Goal: Use online tool/utility: Utilize a website feature to perform a specific function

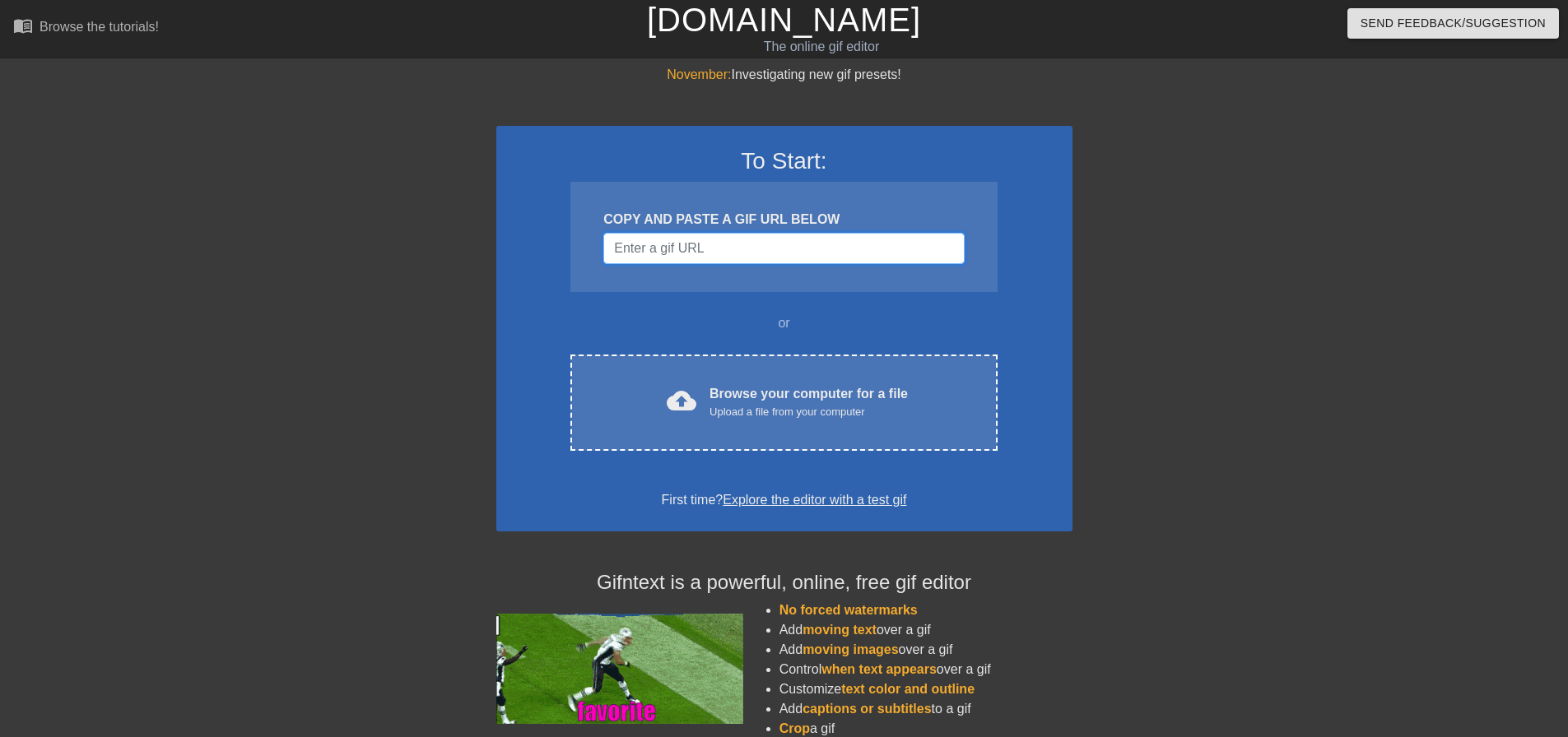
click at [753, 246] on input "Username" at bounding box center [784, 249] width 360 height 31
paste input "🤖 Reality Check #1 16/20 🔥 Perfect Streak: 5 ⭐ Beat the average of 73%! I can s…"
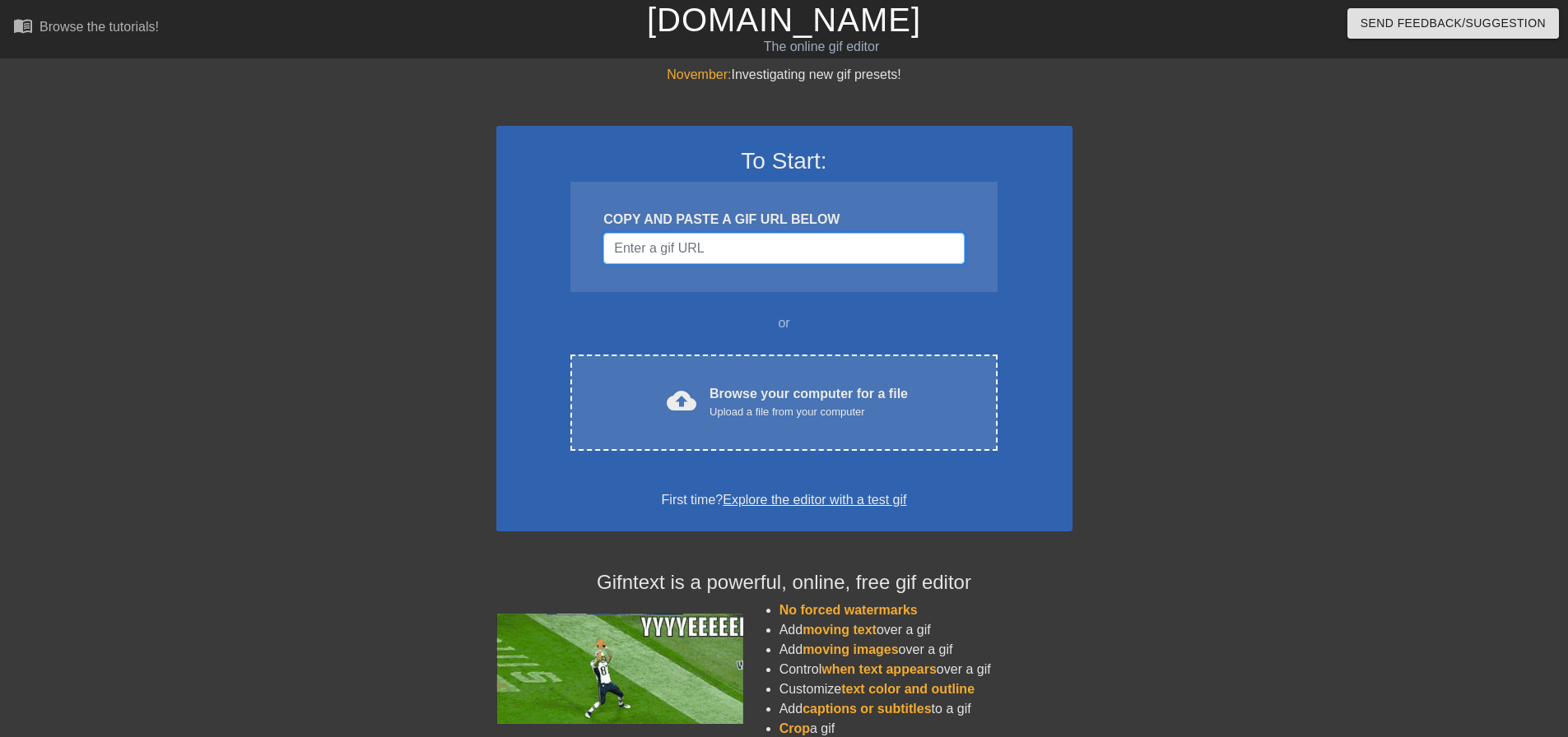
type input "🤖 Reality Check #1 16/20 🔥 Perfect Streak: 5 ⭐ Beat the average of 73%! I can s…"
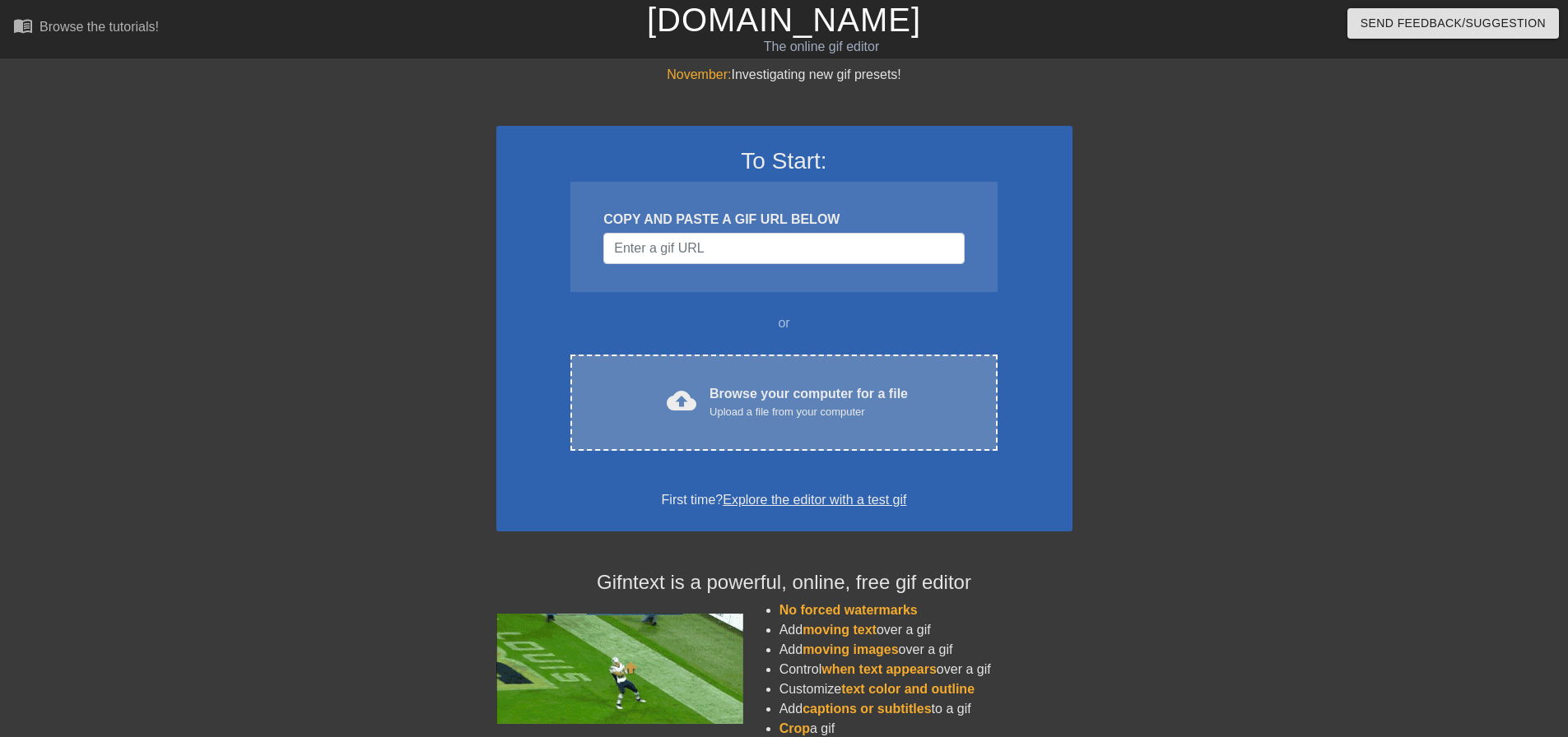
click at [767, 411] on div "Upload a file from your computer" at bounding box center [809, 412] width 199 height 16
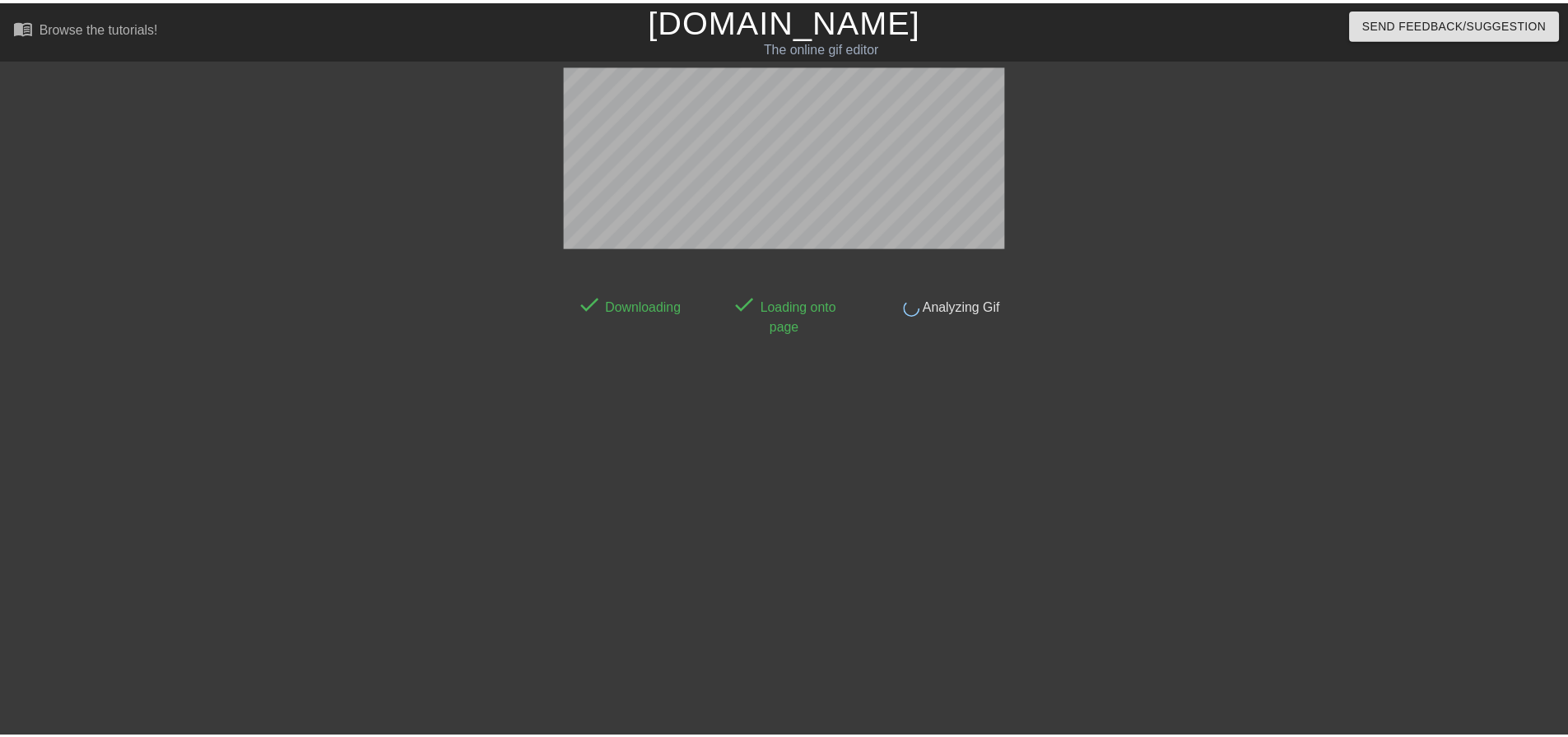
scroll to position [8, 0]
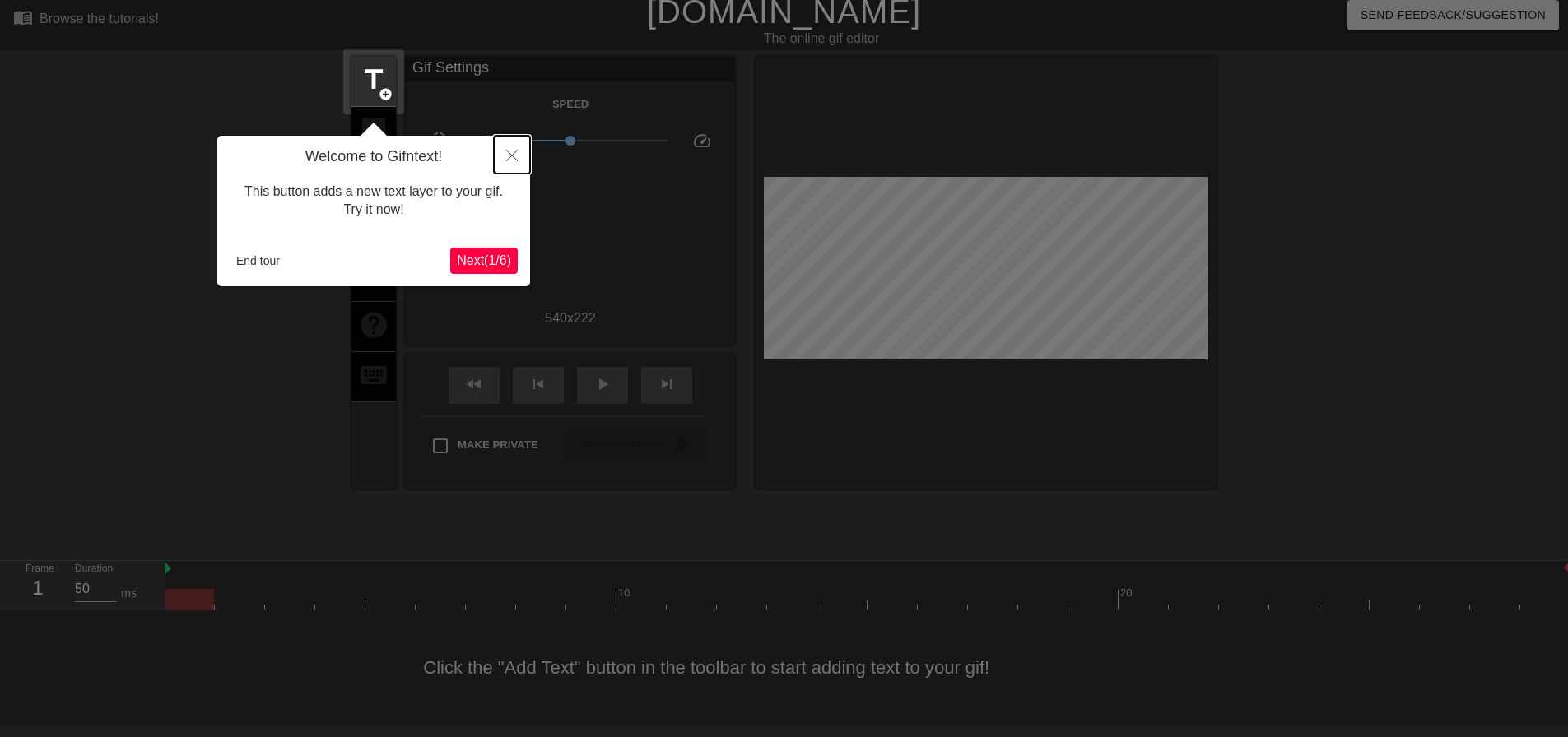
click at [507, 160] on icon "Close" at bounding box center [512, 155] width 12 height 12
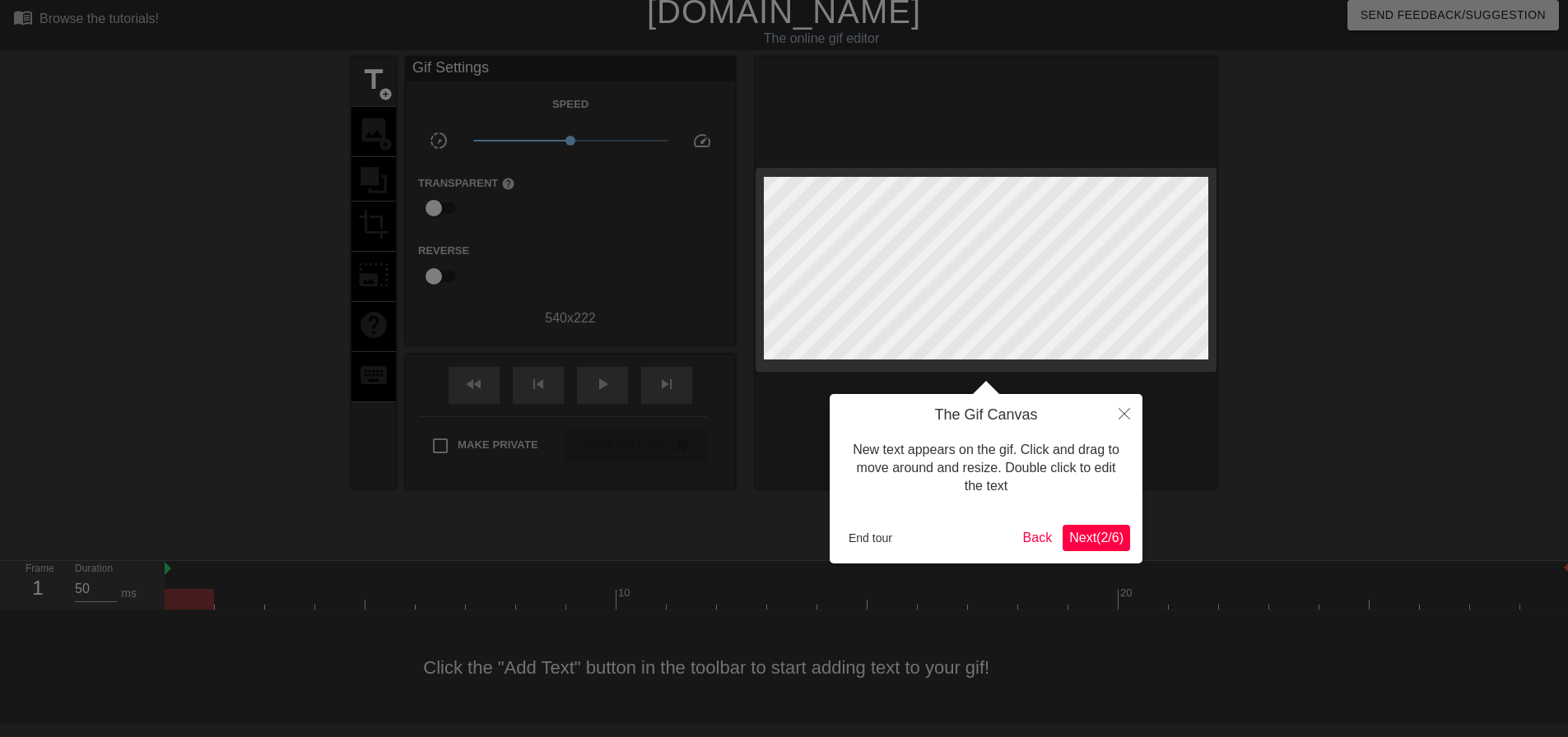
scroll to position [0, 0]
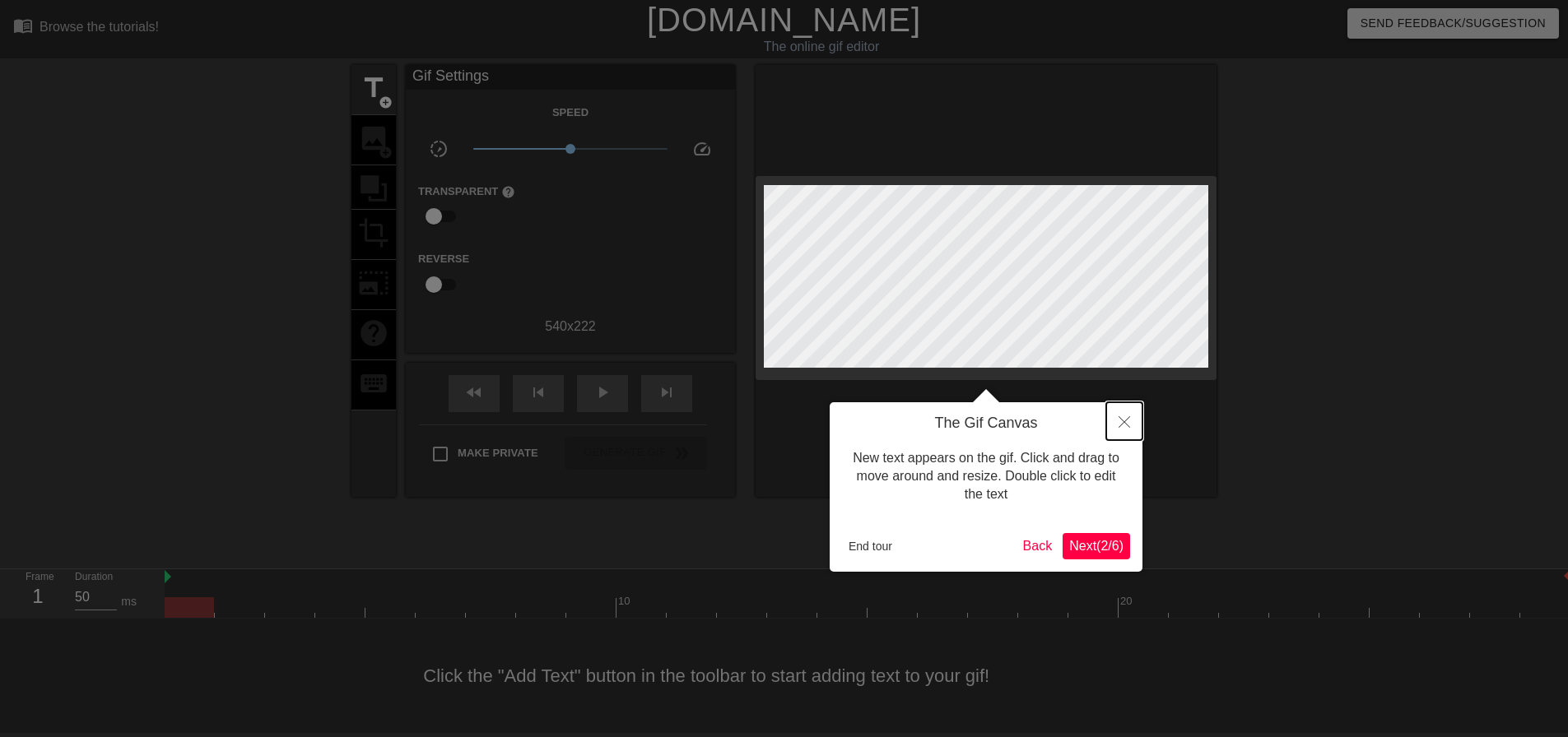
click at [1129, 419] on icon "Close" at bounding box center [1124, 422] width 12 height 12
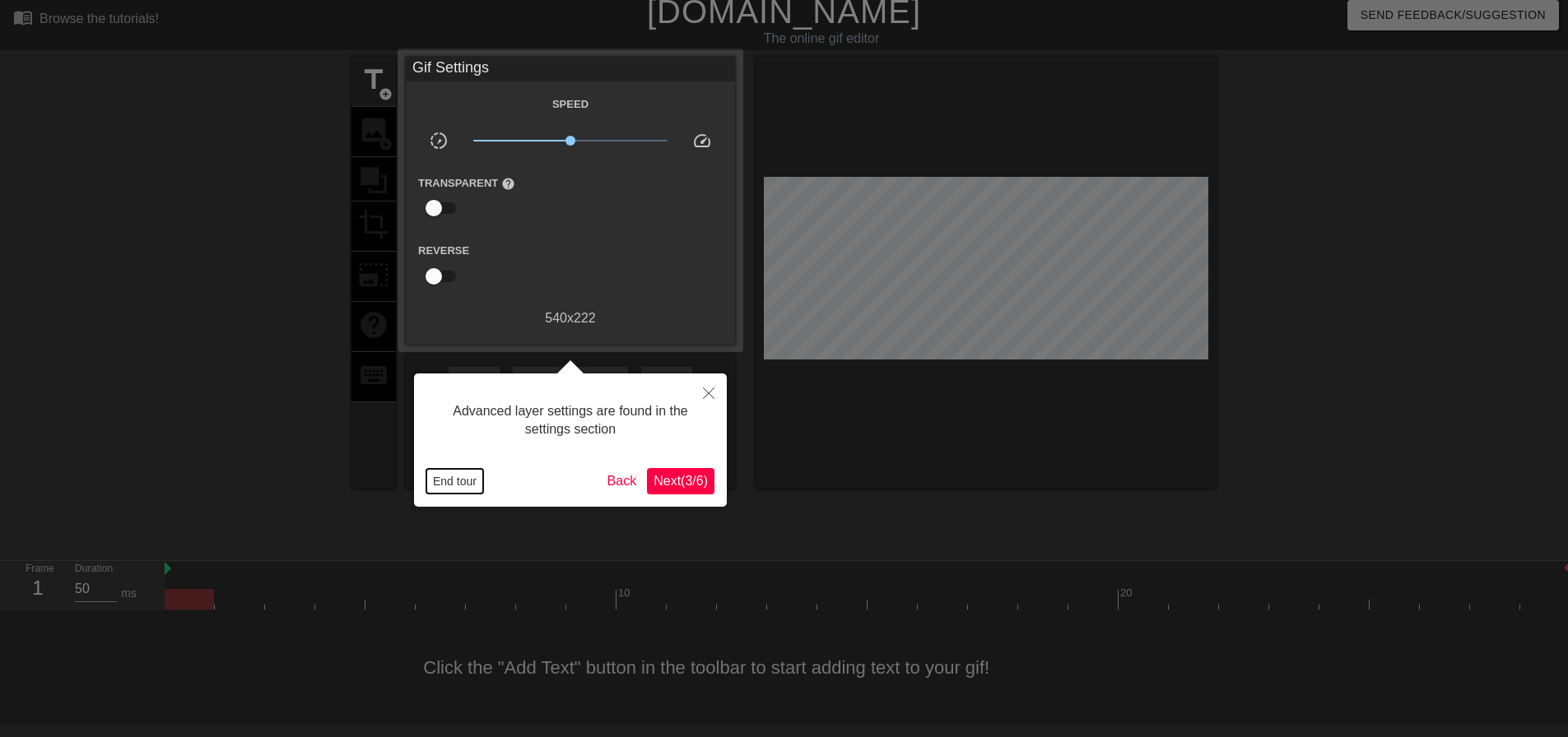
click at [440, 482] on button "End tour" at bounding box center [455, 481] width 57 height 25
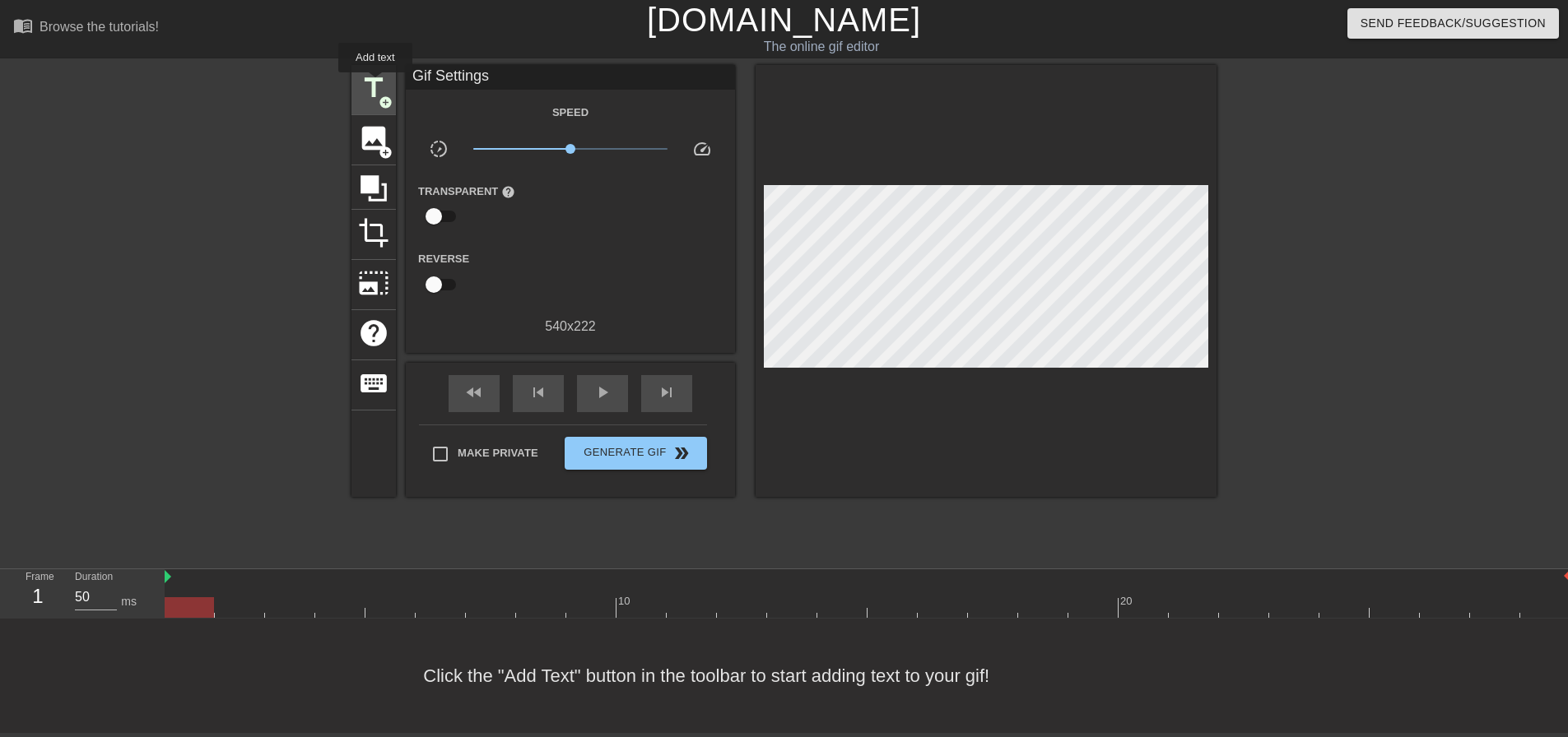
click at [375, 84] on span "title" at bounding box center [373, 88] width 31 height 31
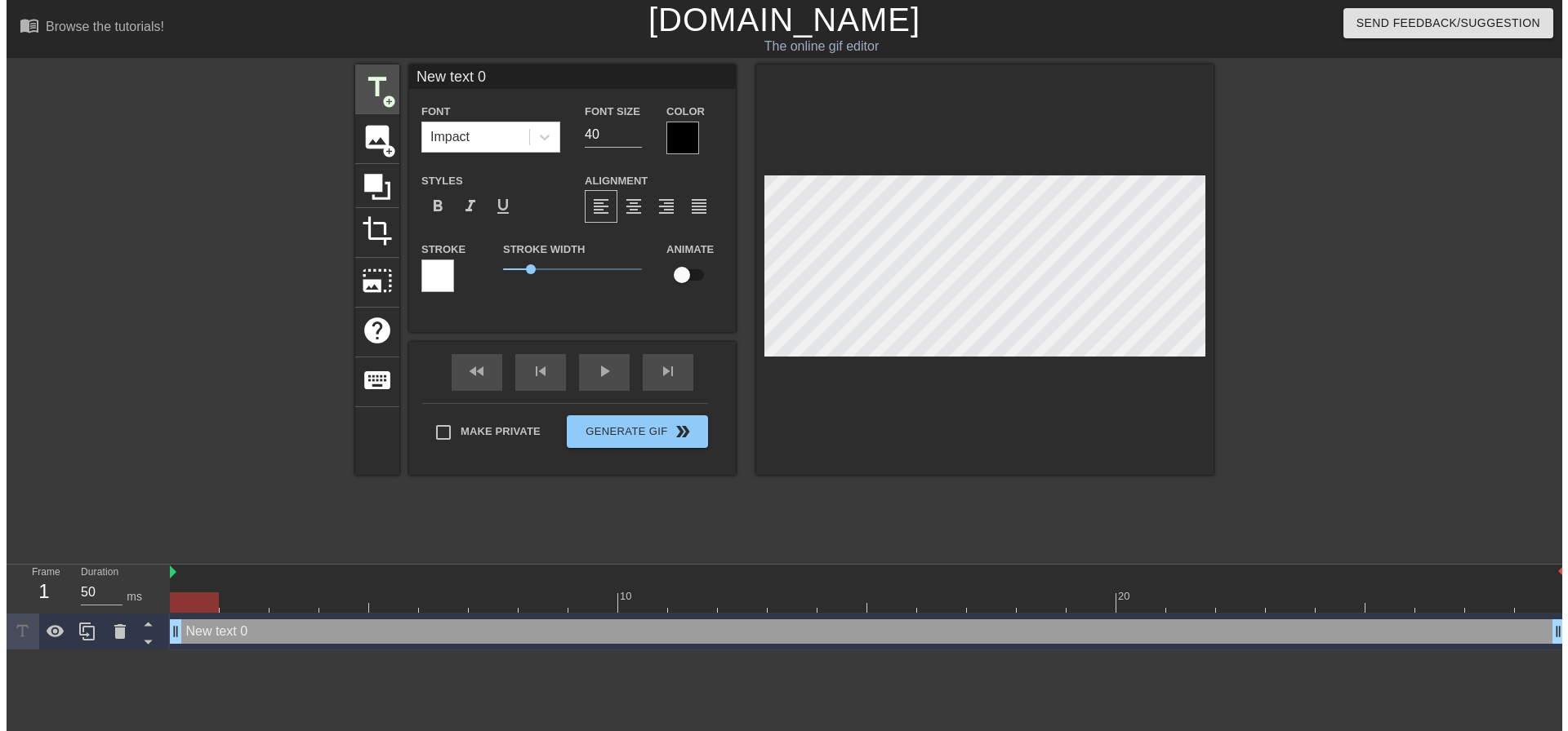
scroll to position [0, 0]
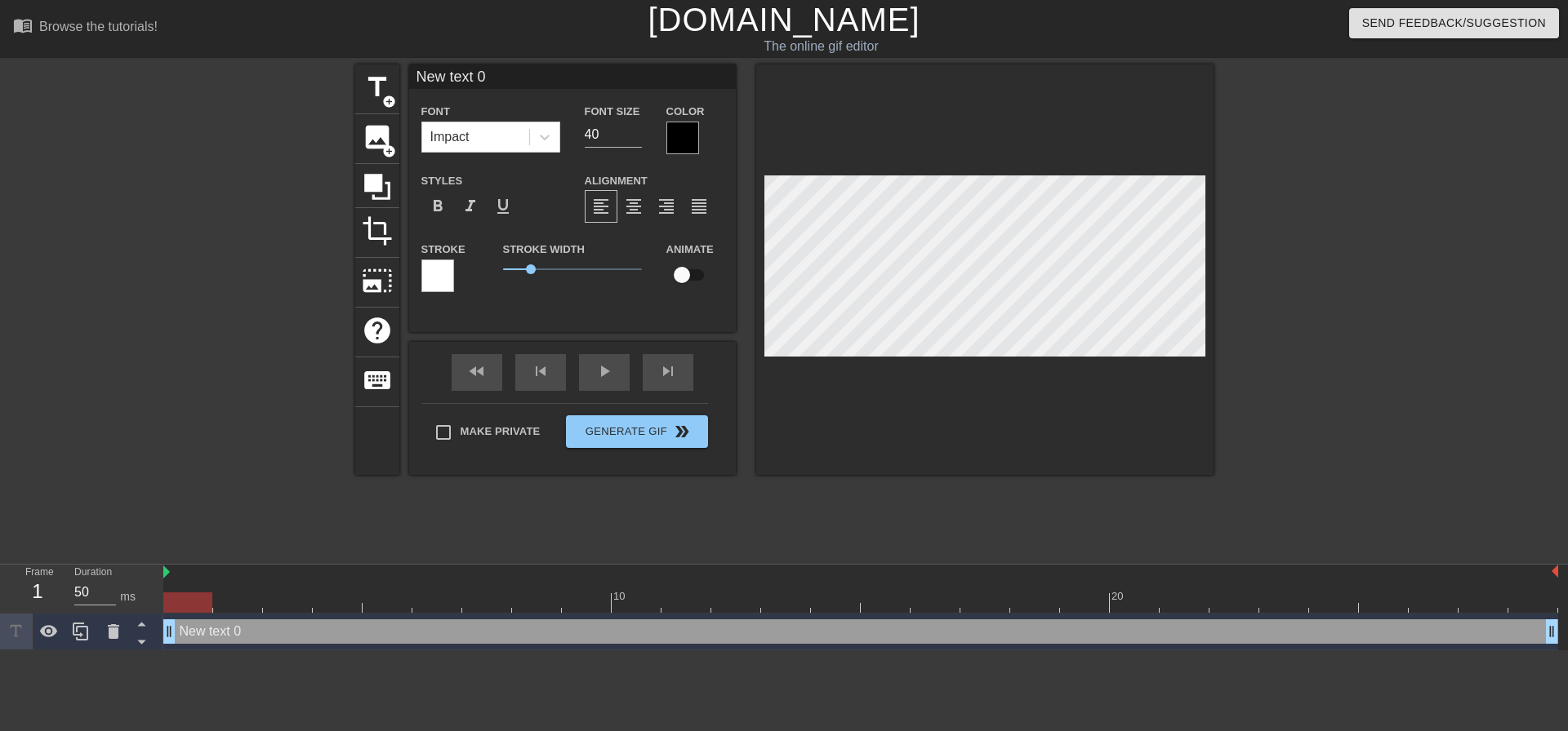
drag, startPoint x: 317, startPoint y: 78, endPoint x: 173, endPoint y: 87, distance: 144.3
click at [95, 78] on div "title add_circle image add_circle crop photo_size_select_large help keyboard Ne…" at bounding box center [784, 310] width 1568 height 490
type input "DLG"
click at [693, 147] on div at bounding box center [683, 138] width 32 height 32
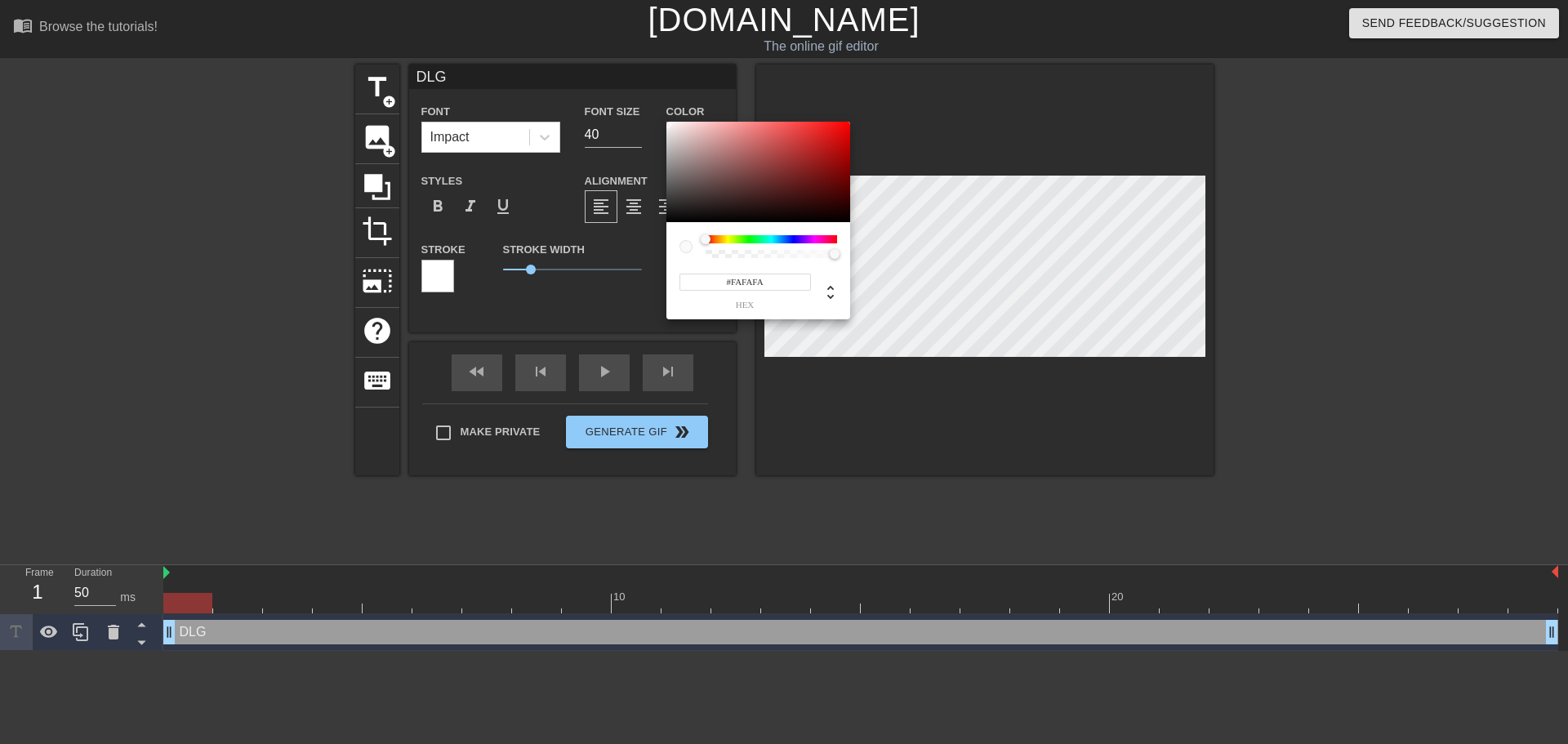
type input "#FFFFFF"
drag, startPoint x: 665, startPoint y: 130, endPoint x: 622, endPoint y: 89, distance: 59.4
click at [622, 89] on div "#FFFFFF hex" at bounding box center [784, 372] width 1568 height 744
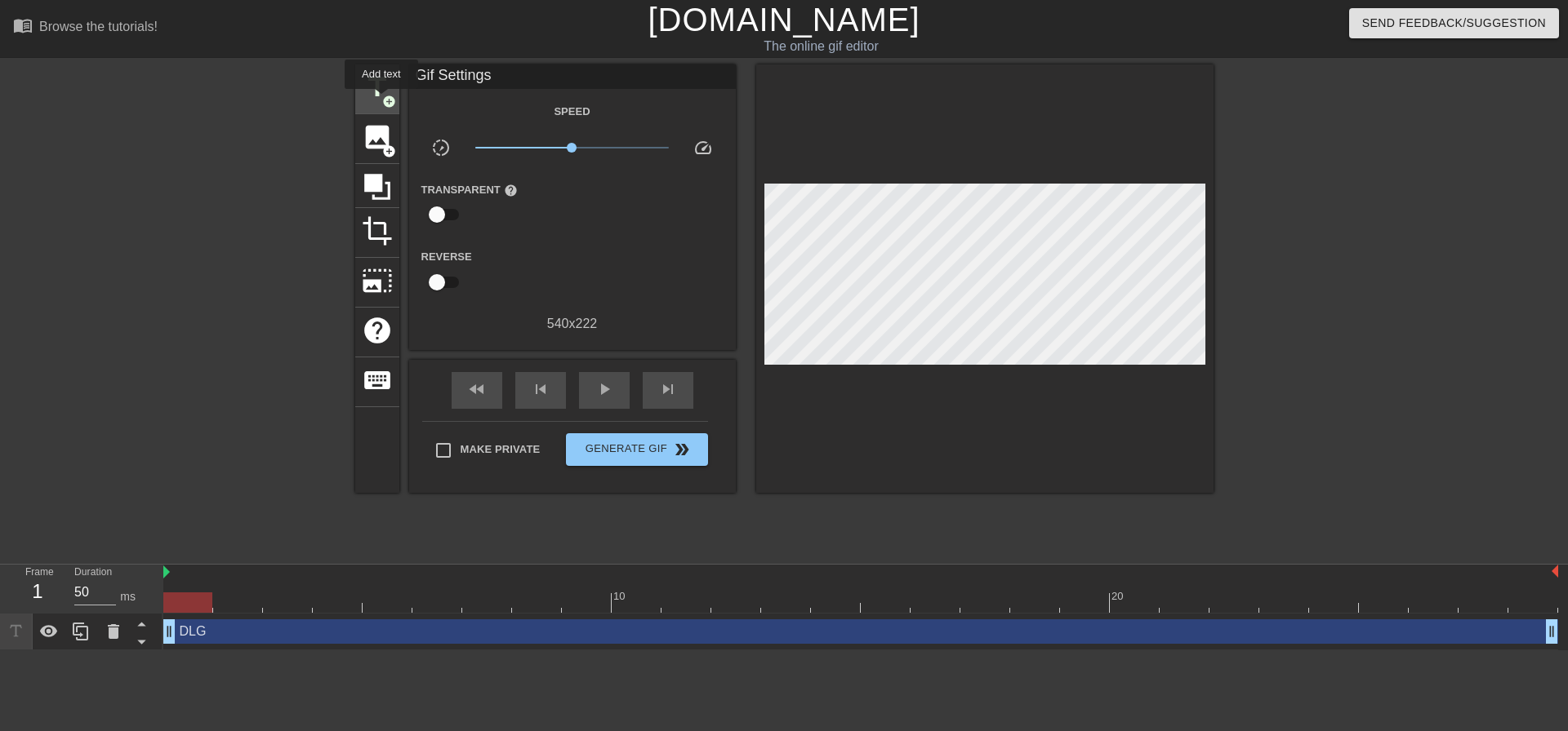
click at [382, 101] on span "add_circle" at bounding box center [388, 101] width 14 height 14
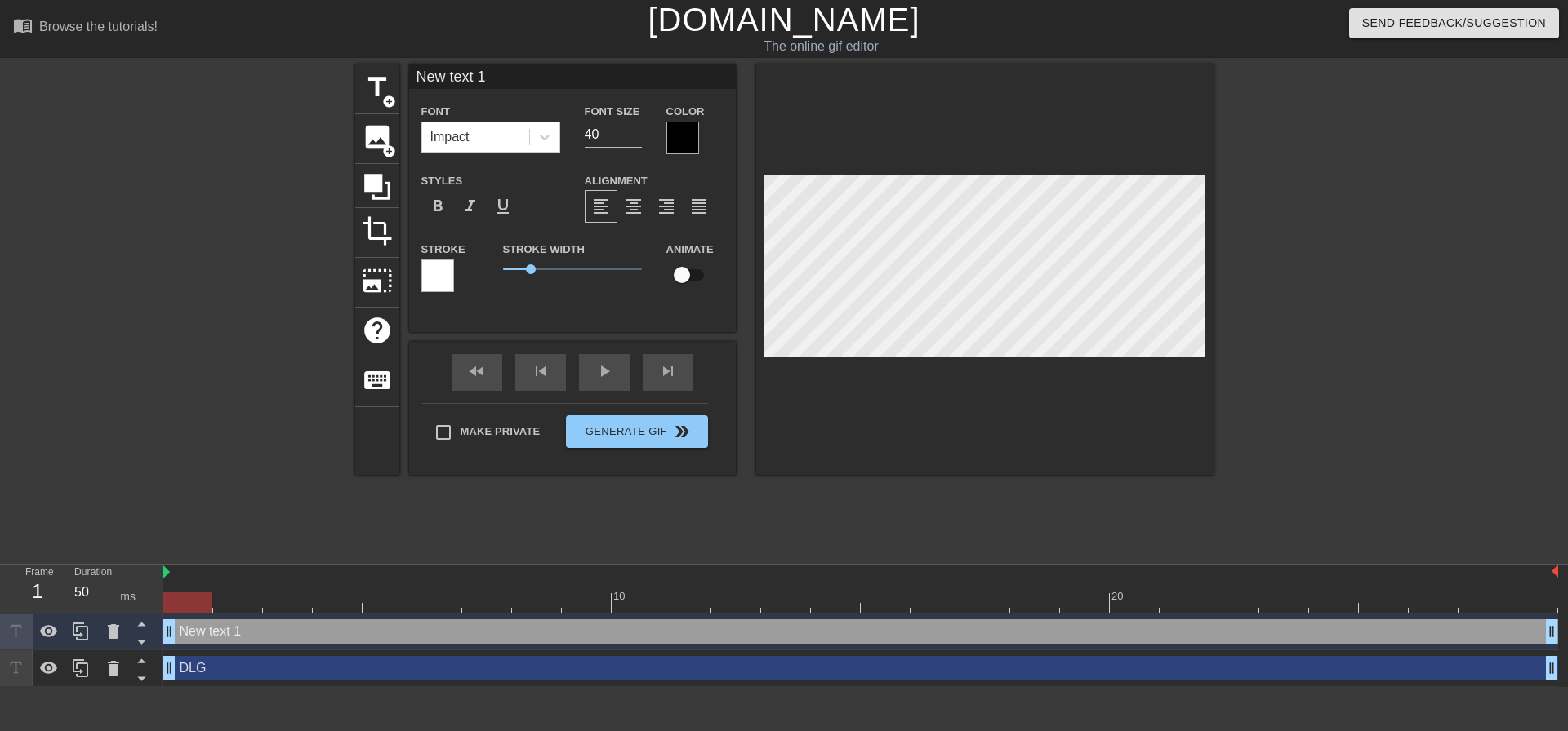
scroll to position [3, 2]
click at [115, 634] on icon at bounding box center [113, 632] width 12 height 14
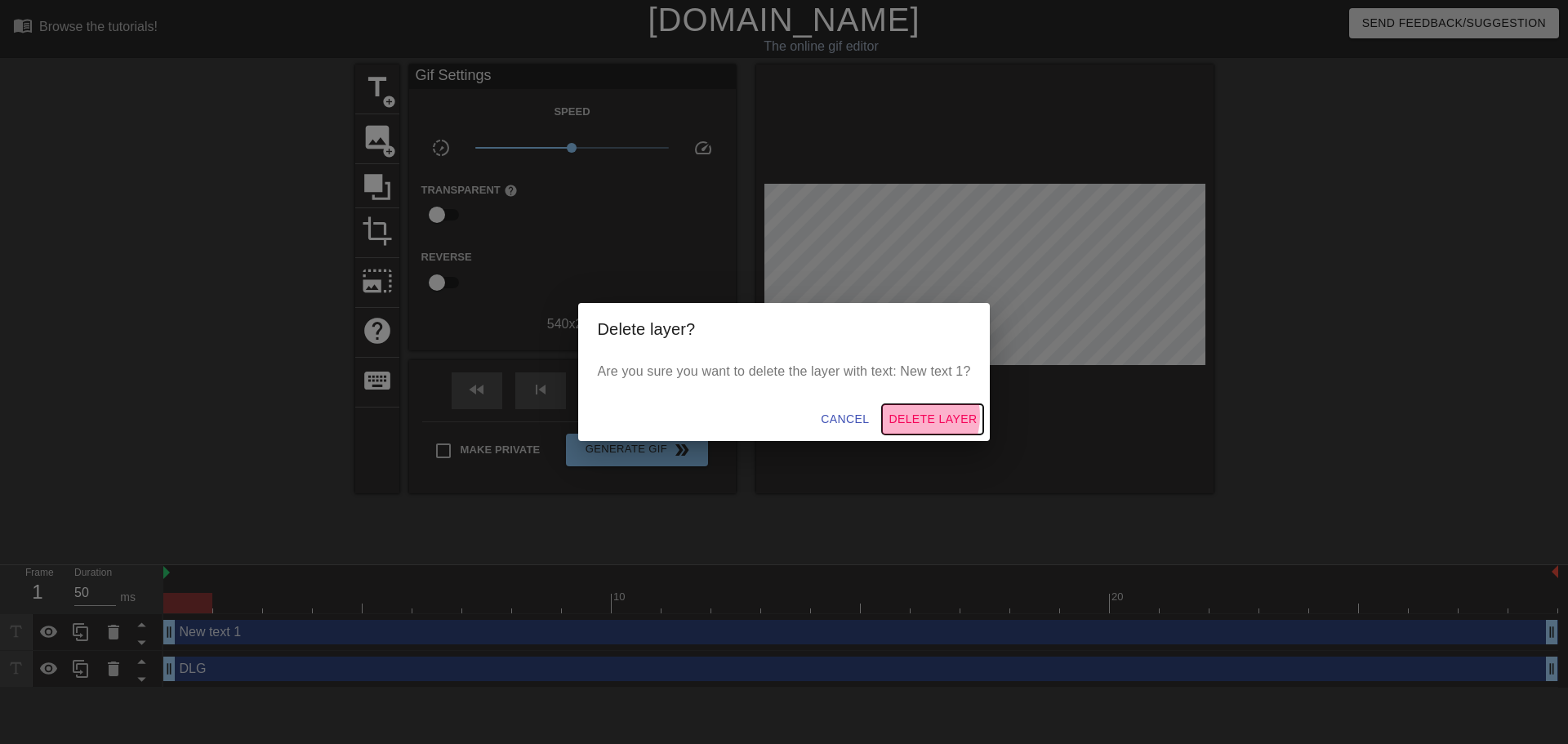
click at [914, 416] on span "Delete Layer" at bounding box center [933, 419] width 88 height 21
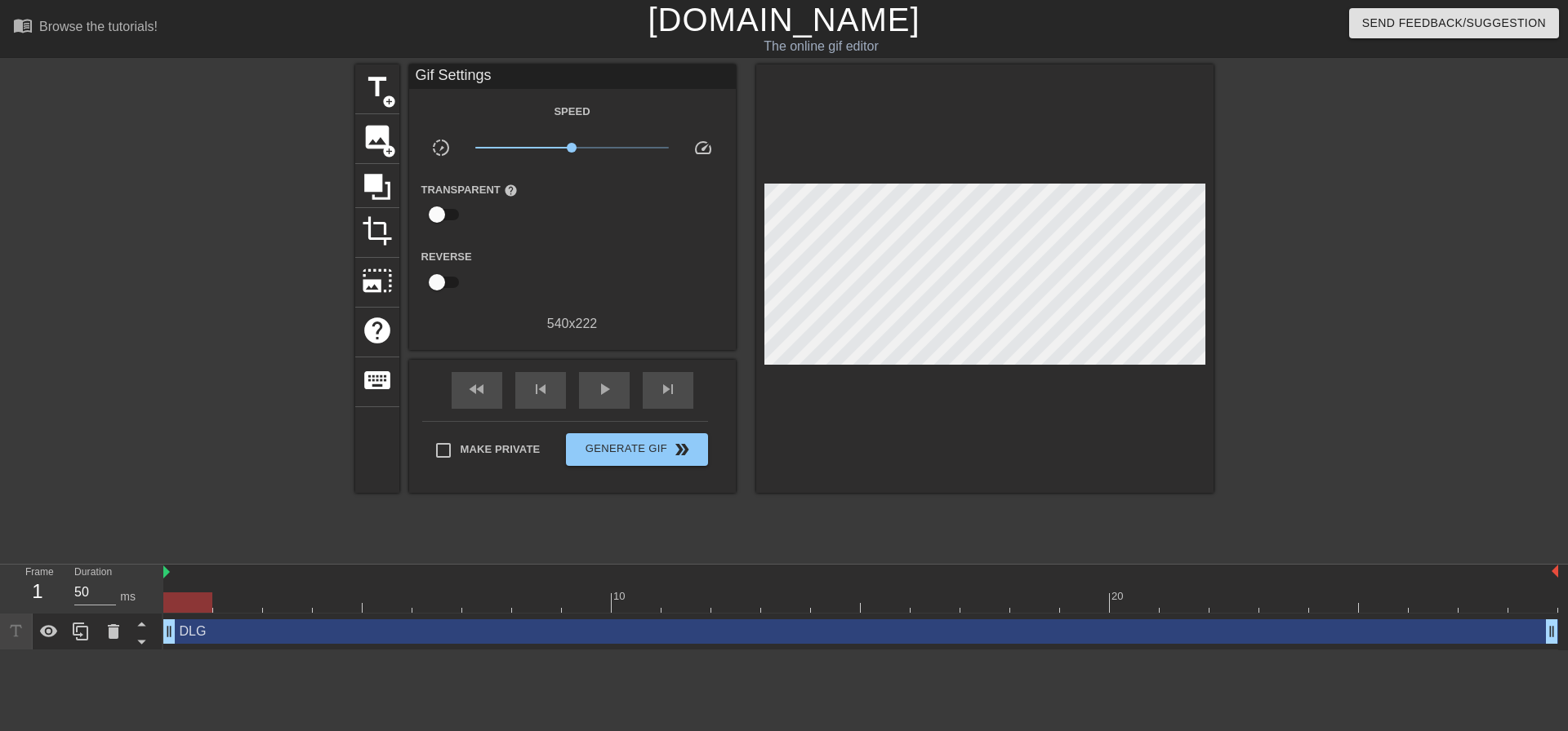
click at [300, 635] on div "DLG drag_handle drag_handle" at bounding box center [860, 631] width 1395 height 24
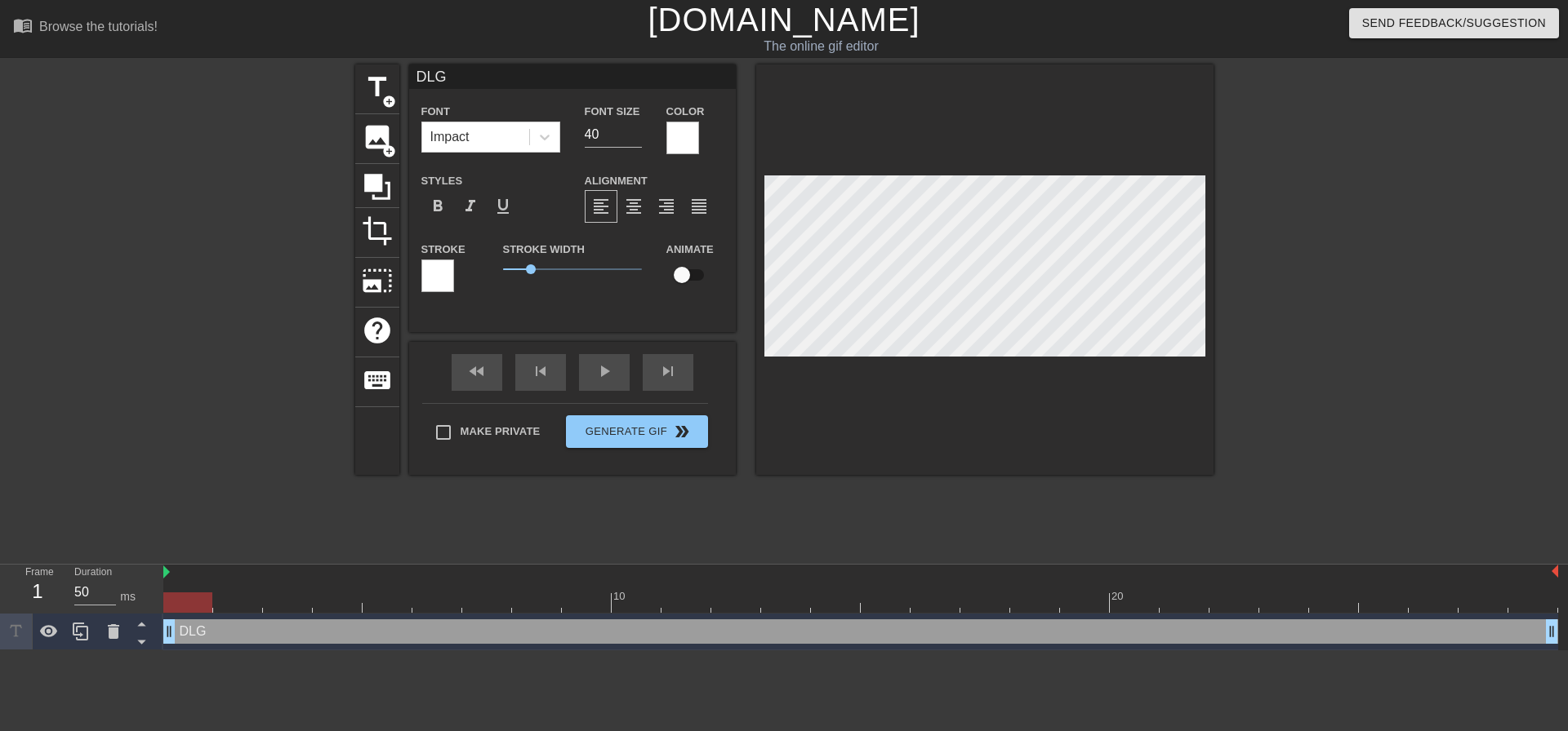
click at [435, 271] on div at bounding box center [438, 275] width 32 height 32
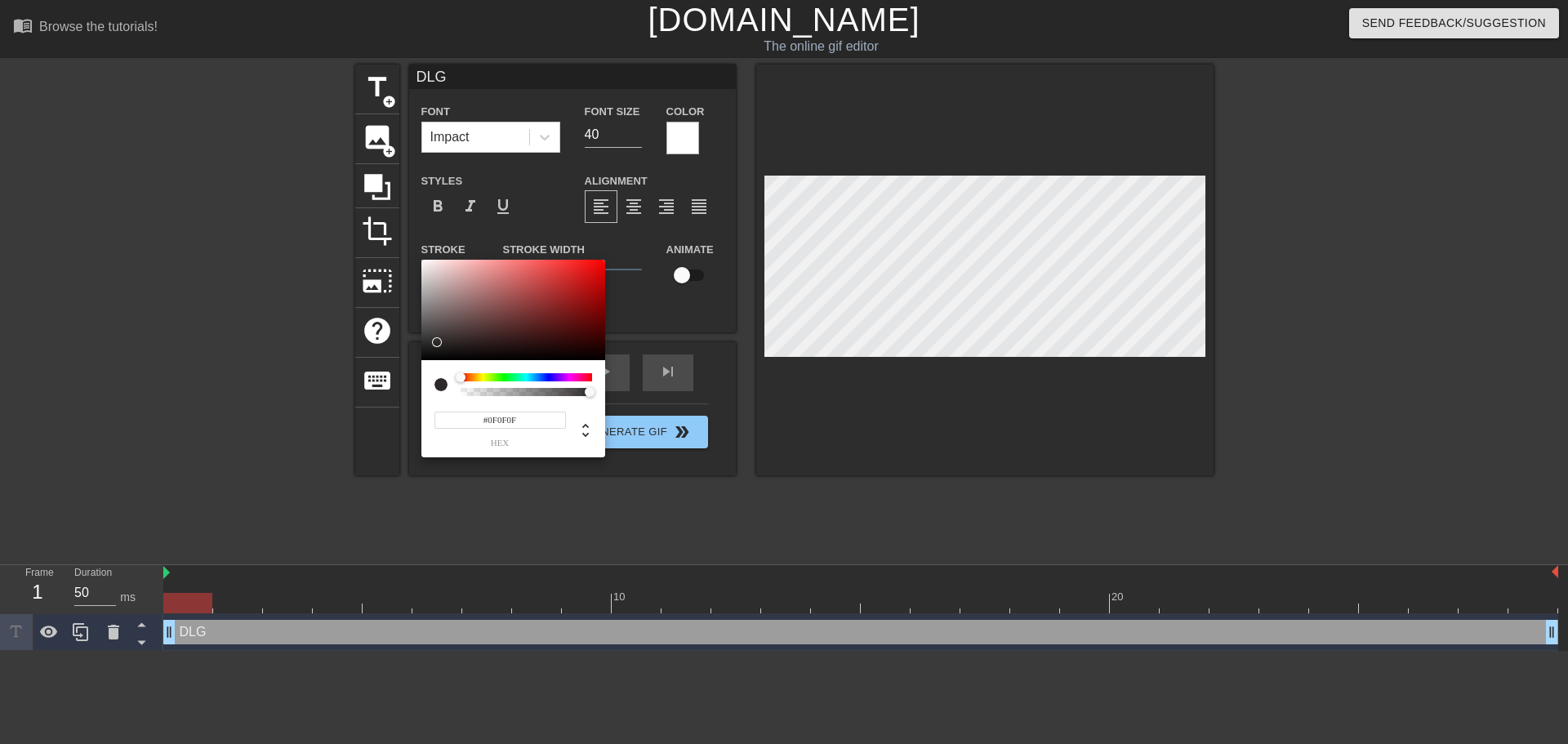
type input "#000000"
drag, startPoint x: 439, startPoint y: 339, endPoint x: 412, endPoint y: 369, distance: 40.4
click at [412, 369] on div "#000000 hex" at bounding box center [784, 372] width 1568 height 744
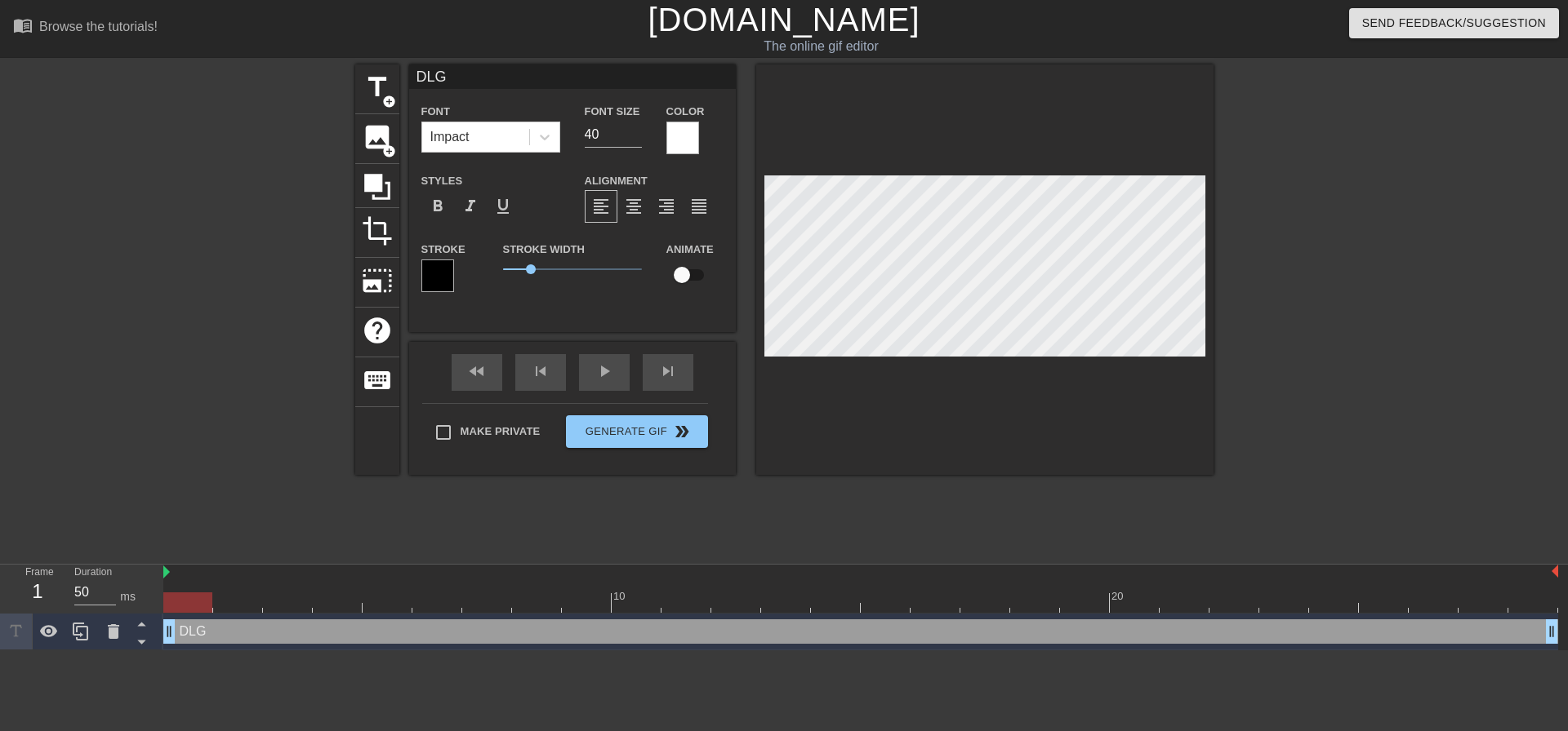
click at [929, 101] on div at bounding box center [985, 270] width 458 height 411
click at [376, 176] on icon at bounding box center [376, 186] width 26 height 26
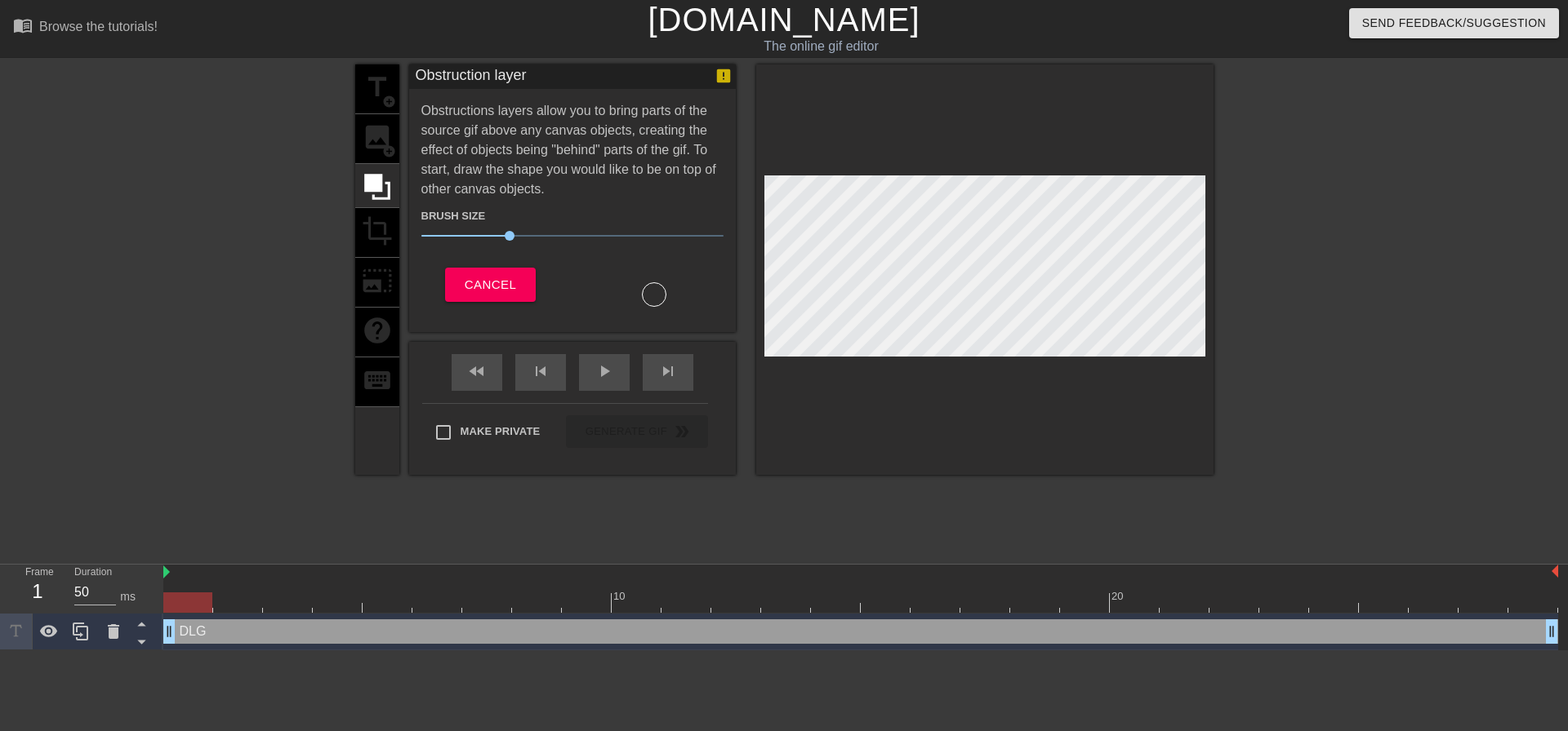
click at [372, 134] on div "title add_circle image add_circle crop photo_size_select_large help keyboard" at bounding box center [376, 270] width 44 height 411
click at [477, 293] on span "Cancel" at bounding box center [490, 285] width 51 height 22
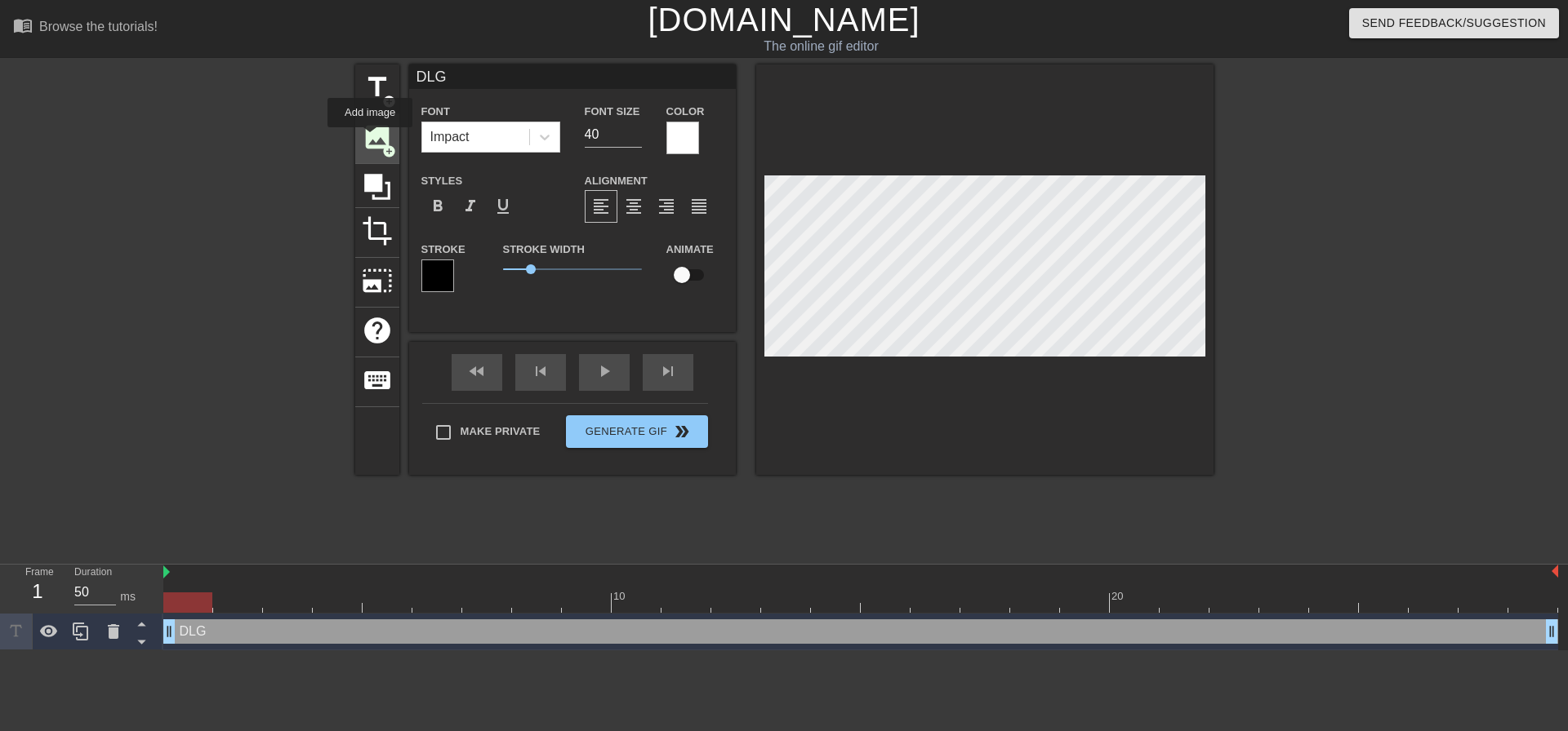
click at [370, 139] on span "image" at bounding box center [377, 137] width 31 height 31
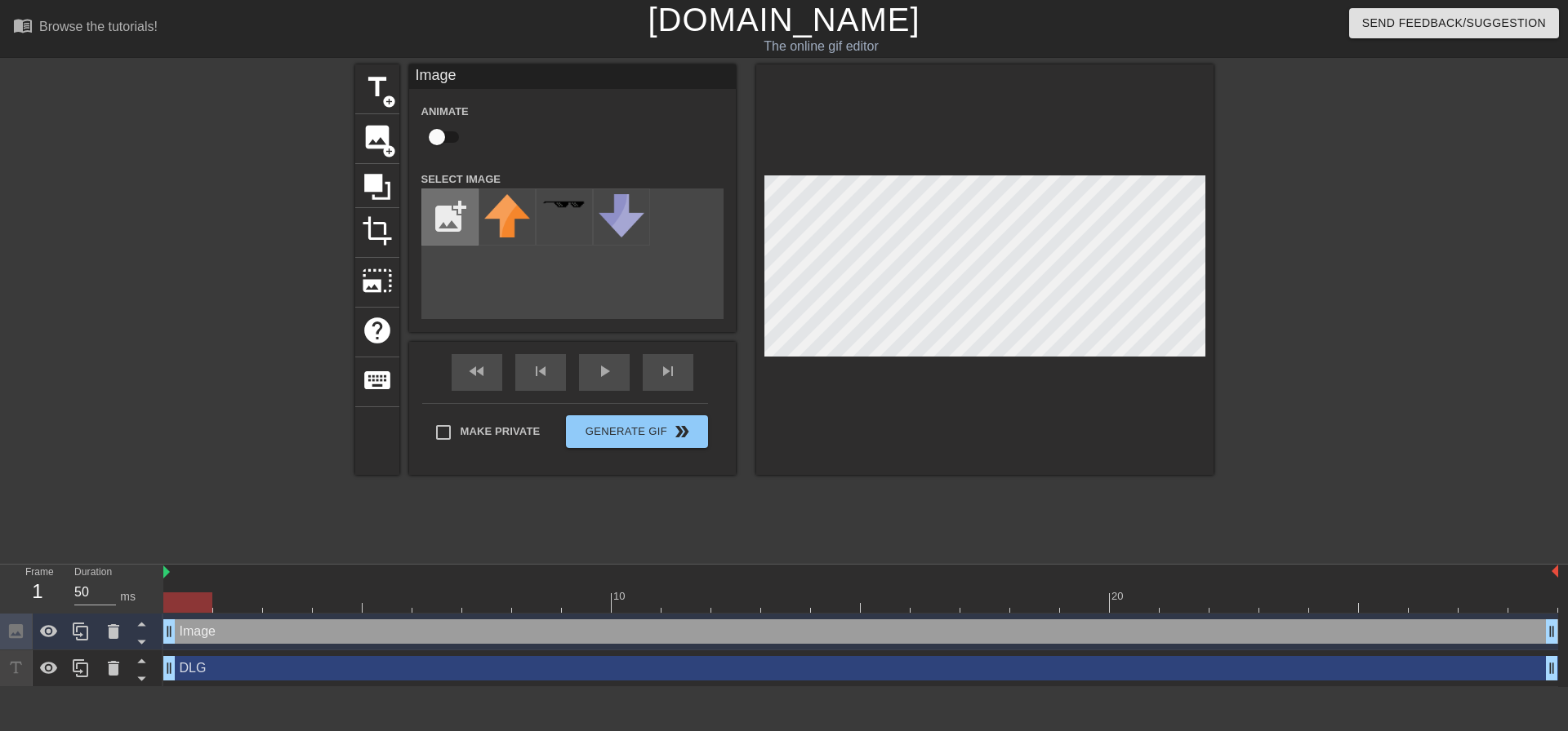
click at [460, 206] on input "file" at bounding box center [450, 217] width 56 height 56
type input "C:\fakepath\black square.jpg"
click at [519, 230] on img at bounding box center [507, 217] width 46 height 46
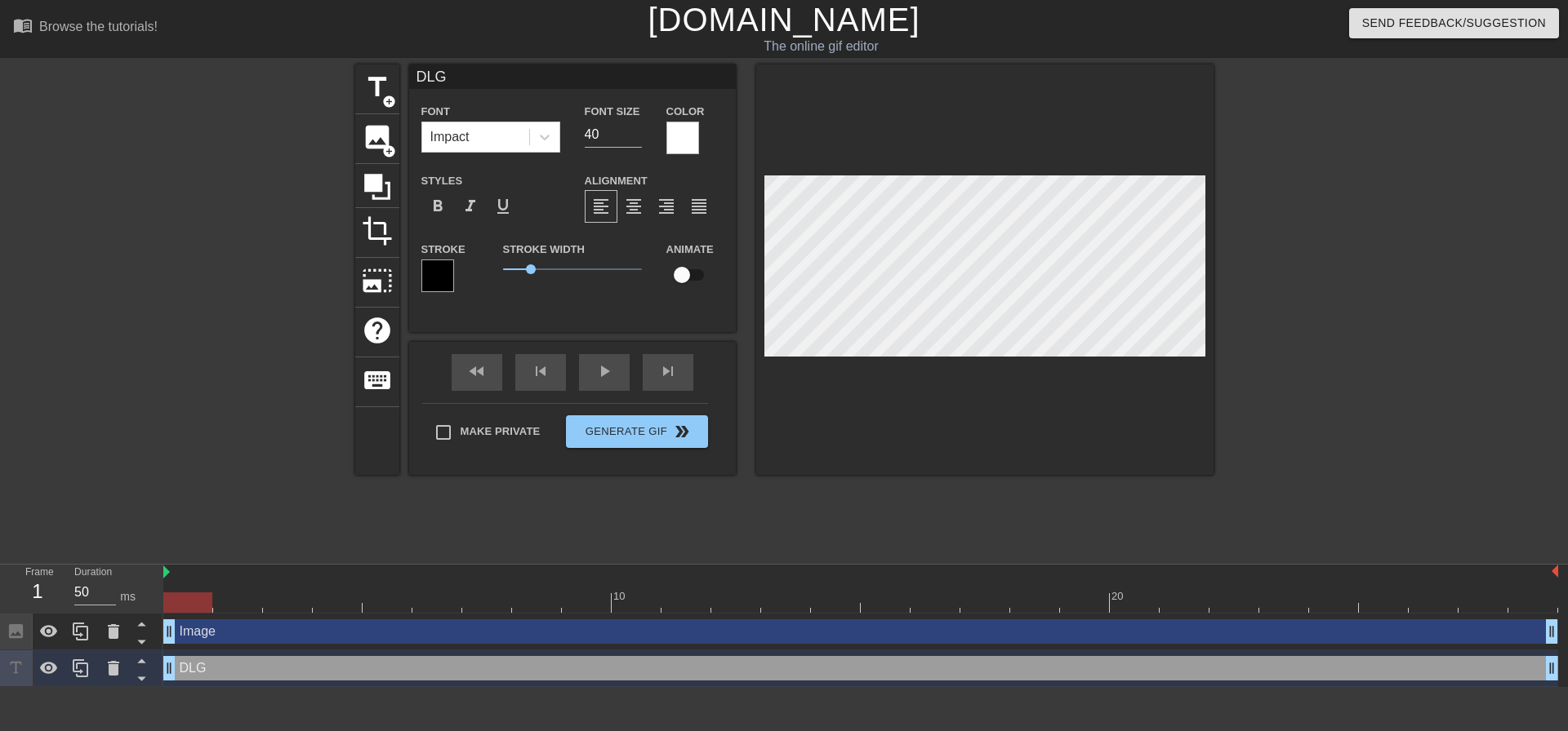
click at [468, 68] on input "DLG" at bounding box center [572, 77] width 327 height 24
type input "DLG."
drag, startPoint x: 238, startPoint y: 670, endPoint x: 248, endPoint y: 627, distance: 44.1
click at [248, 627] on div "Image drag_handle drag_handle DLG. drag_handle drag_handle" at bounding box center [866, 651] width 1405 height 74
click at [142, 663] on icon at bounding box center [140, 662] width 8 height 5
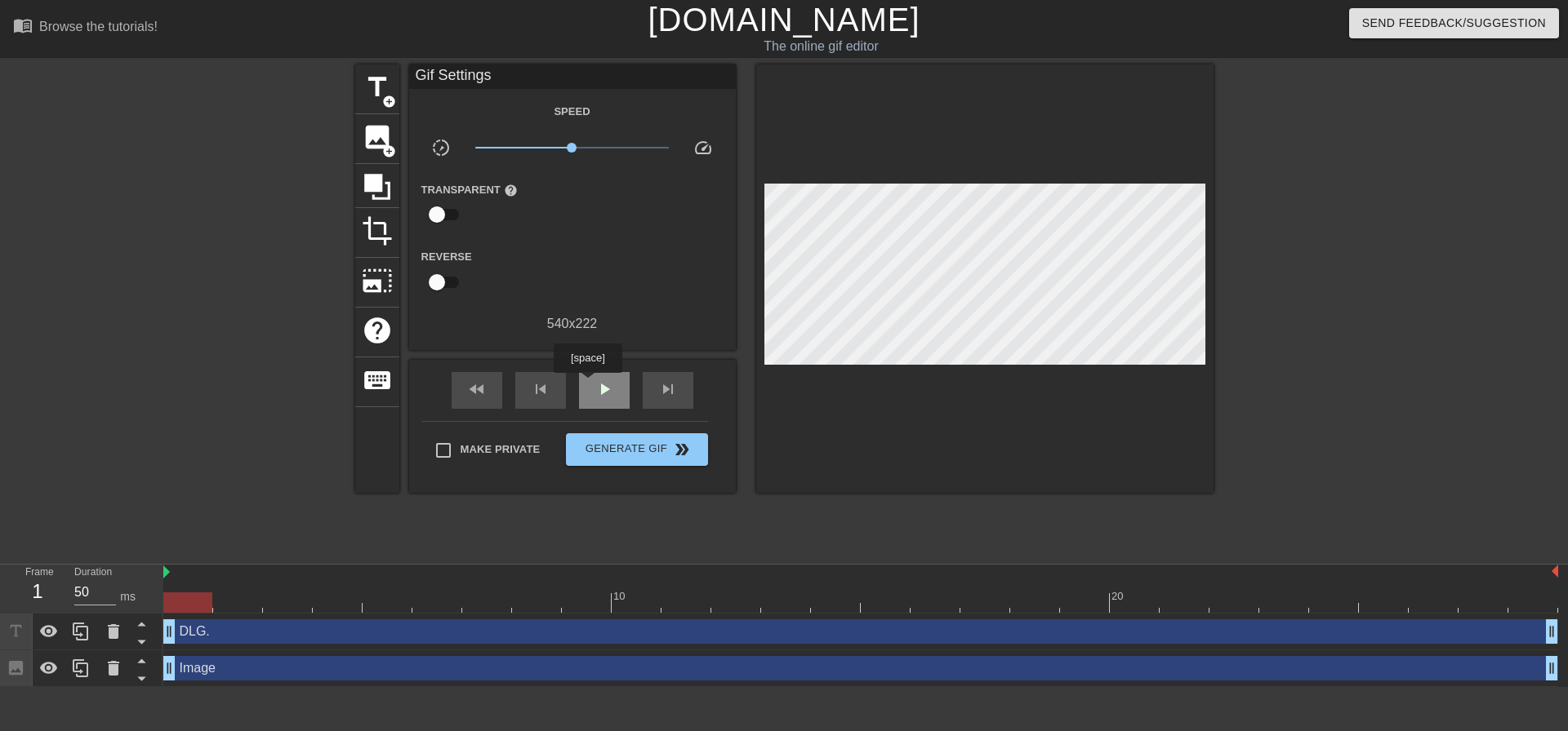
click at [587, 384] on div "play_arrow" at bounding box center [604, 390] width 50 height 37
click at [635, 447] on span "Generate Gif double_arrow" at bounding box center [637, 450] width 128 height 20
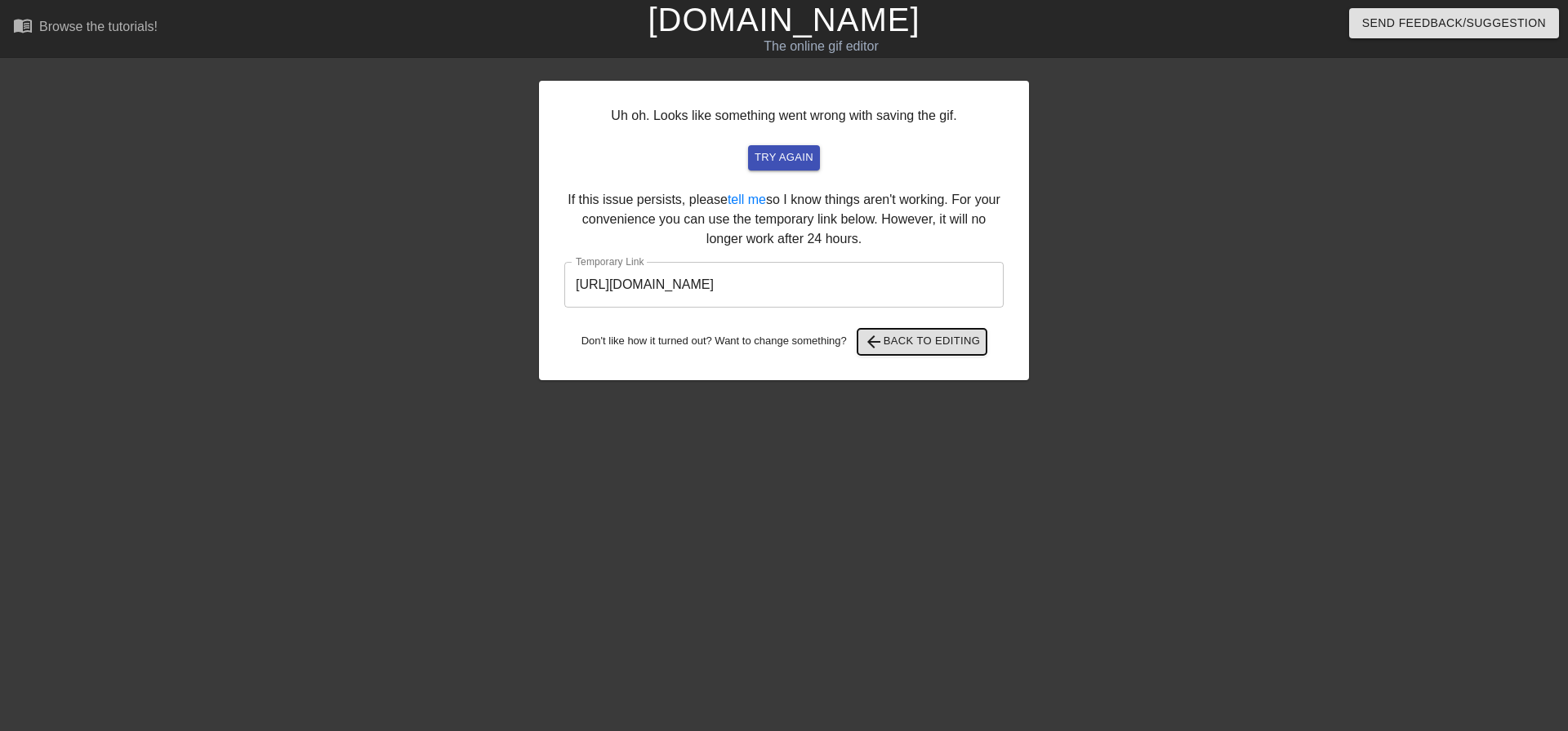
click at [947, 337] on span "arrow_back Back to Editing" at bounding box center [922, 342] width 117 height 20
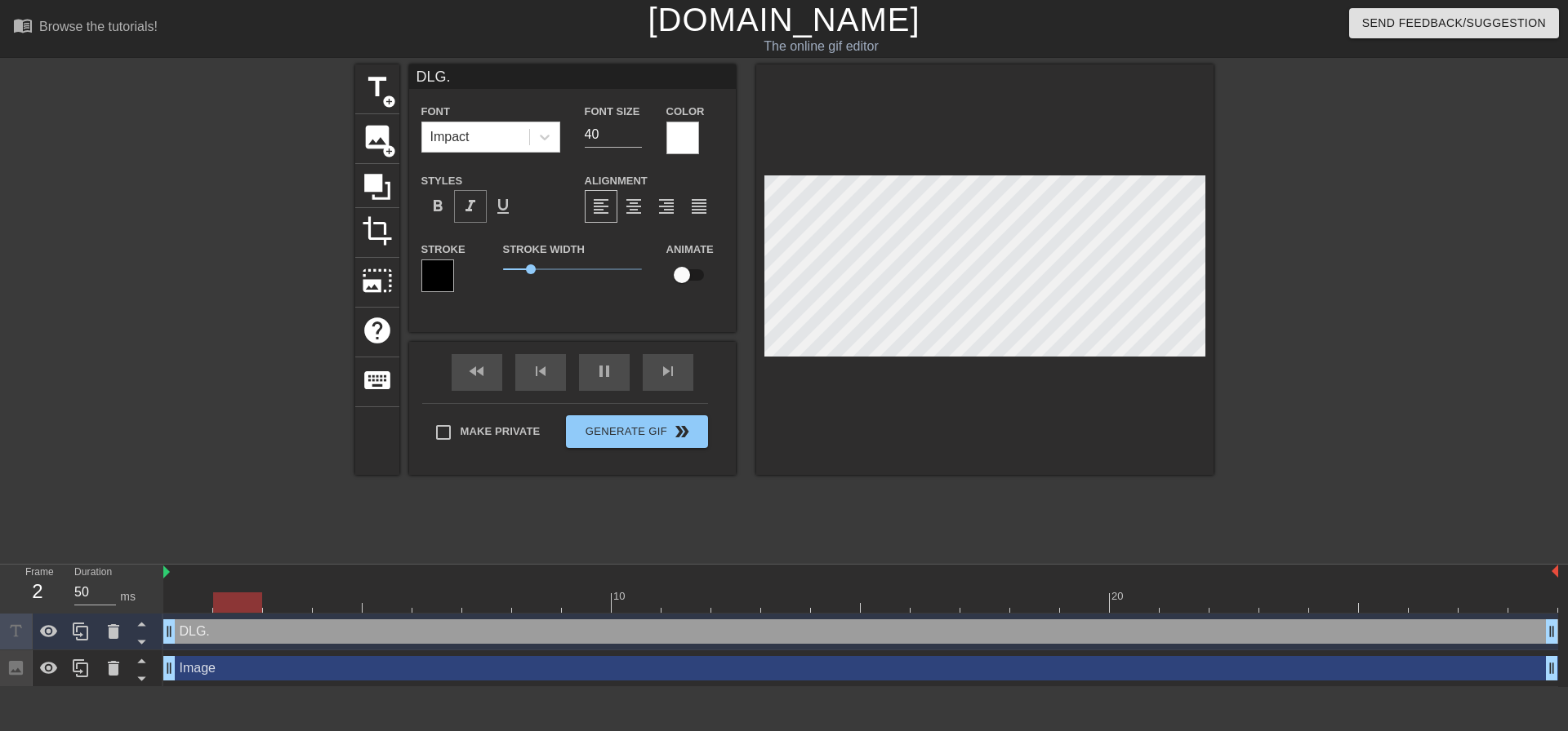
click at [474, 211] on span "format_italic" at bounding box center [470, 207] width 20 height 20
drag, startPoint x: 533, startPoint y: 268, endPoint x: 563, endPoint y: 268, distance: 30.0
click at [563, 268] on span "2.15" at bounding box center [562, 269] width 10 height 10
click at [1140, 116] on div at bounding box center [985, 270] width 458 height 411
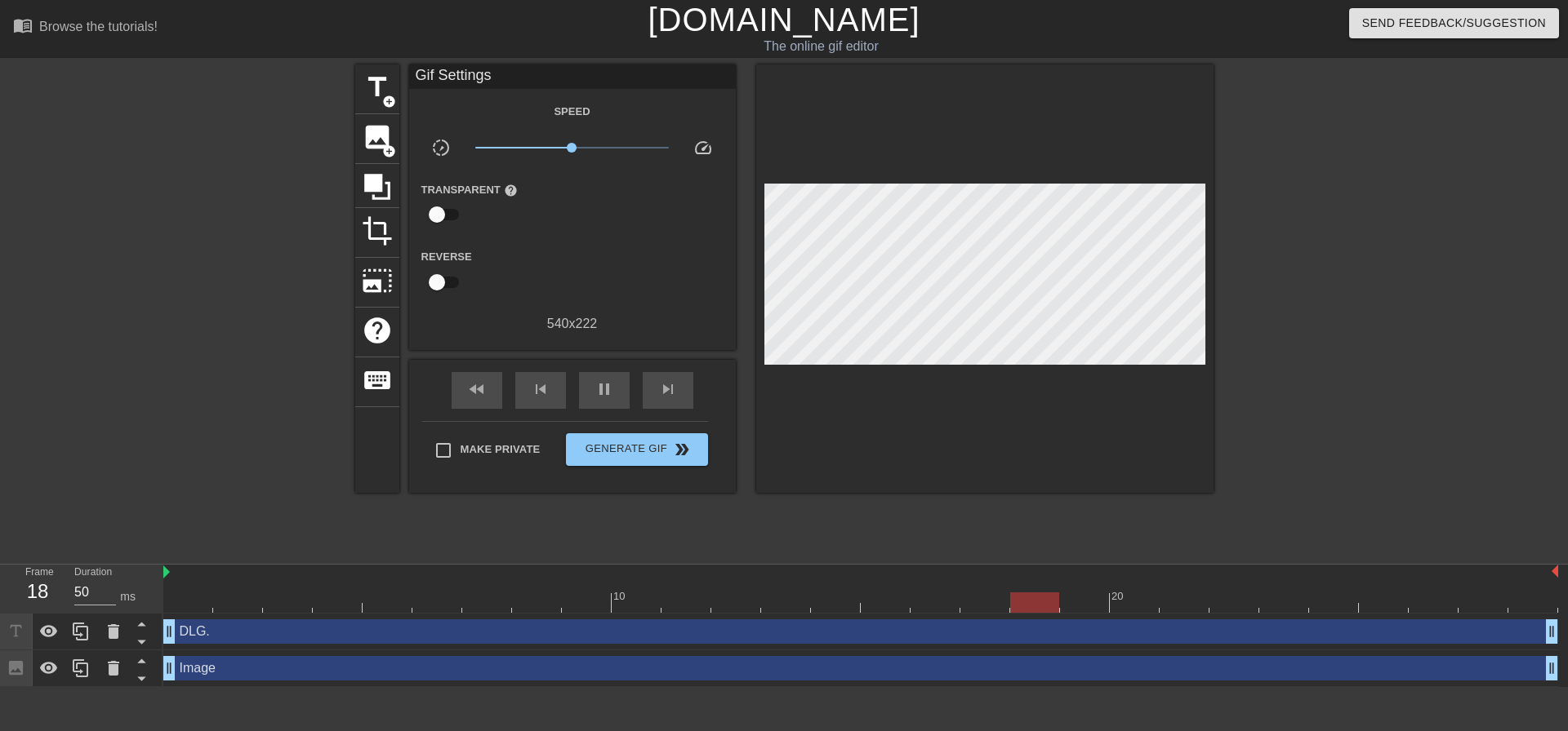
click at [1346, 293] on div at bounding box center [1355, 310] width 245 height 490
click at [611, 452] on span "Generate Gif double_arrow" at bounding box center [637, 450] width 128 height 20
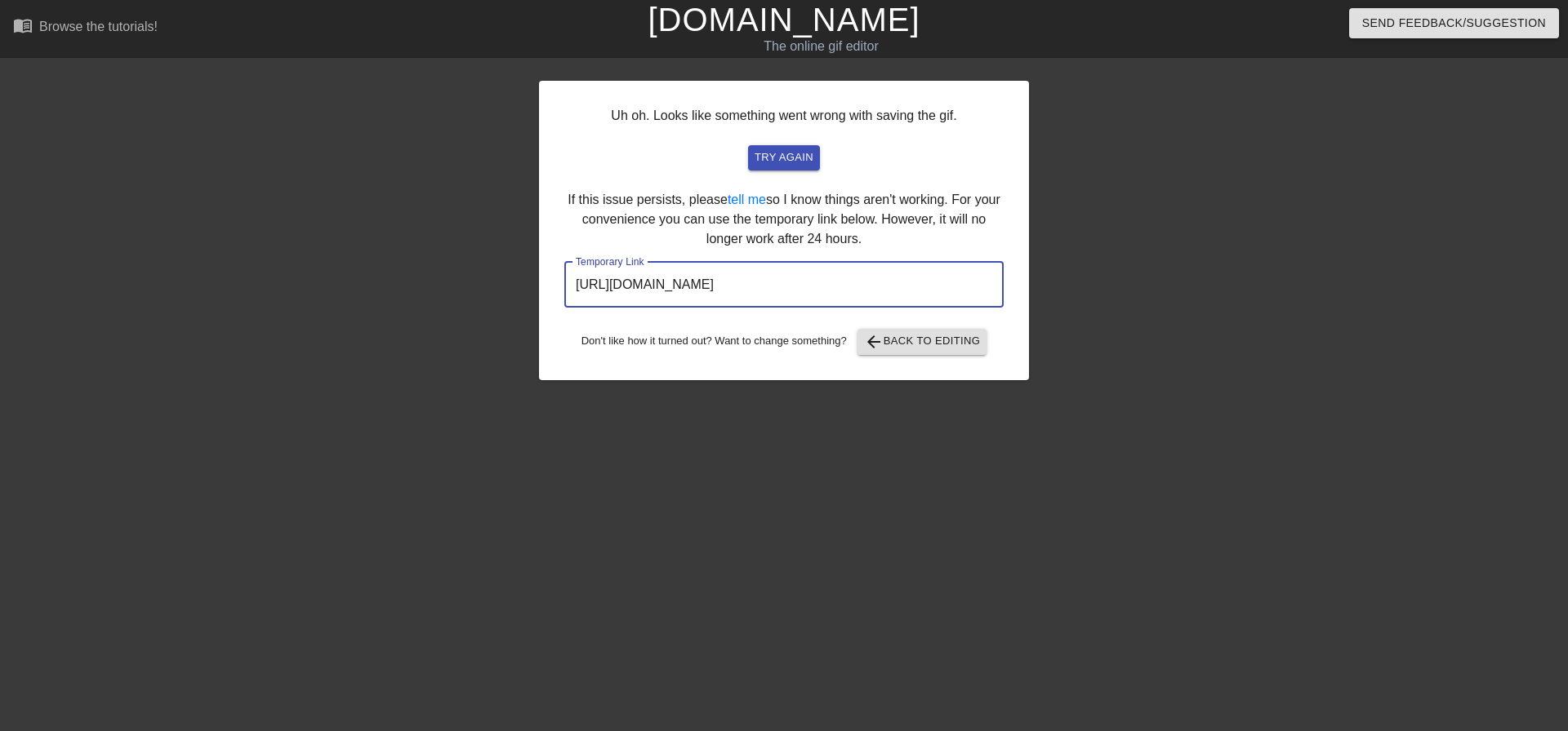
drag, startPoint x: 939, startPoint y: 293, endPoint x: 360, endPoint y: 293, distance: 579.0
click at [360, 293] on div "Uh oh. Looks like something went wrong with saving the gif. try again If this i…" at bounding box center [784, 310] width 1568 height 490
